Goal: Task Accomplishment & Management: Use online tool/utility

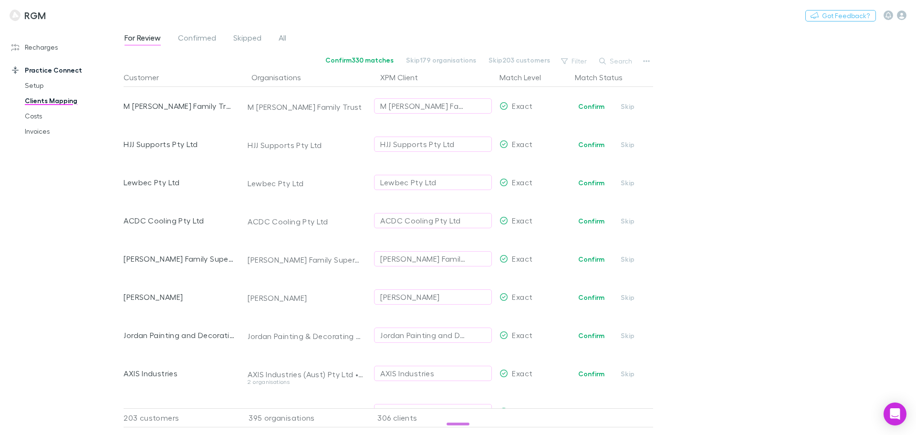
click at [30, 48] on link "Recharges" at bounding box center [65, 47] width 127 height 15
